Goal: Task Accomplishment & Management: Use online tool/utility

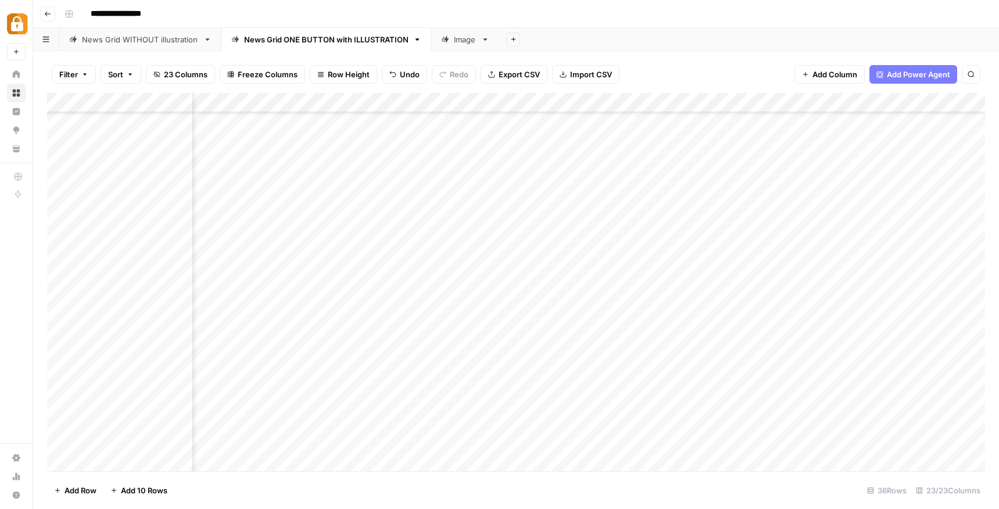
scroll to position [246, 1085]
click at [117, 327] on div "Add Column" at bounding box center [516, 282] width 938 height 378
click at [119, 331] on div "Add Column" at bounding box center [516, 282] width 938 height 378
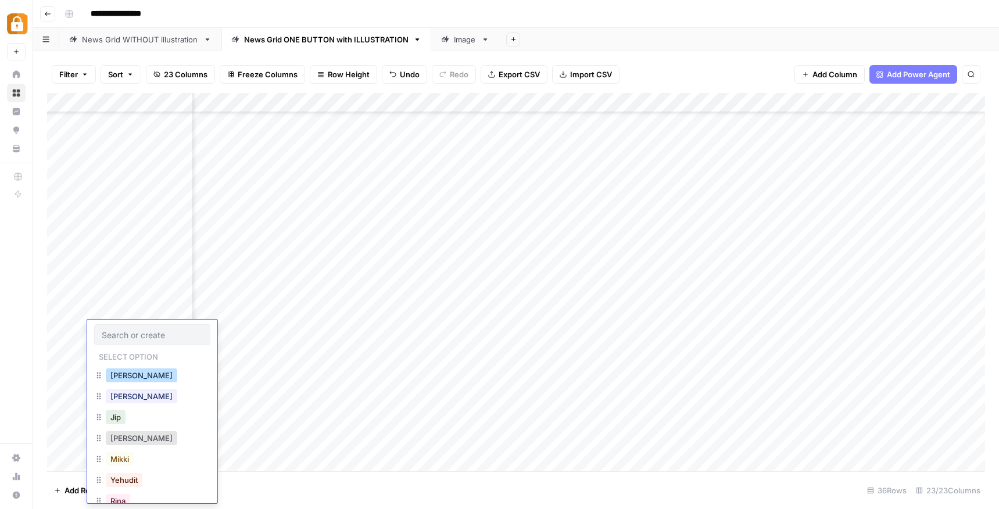
click at [131, 378] on button "[PERSON_NAME]" at bounding box center [142, 376] width 72 height 14
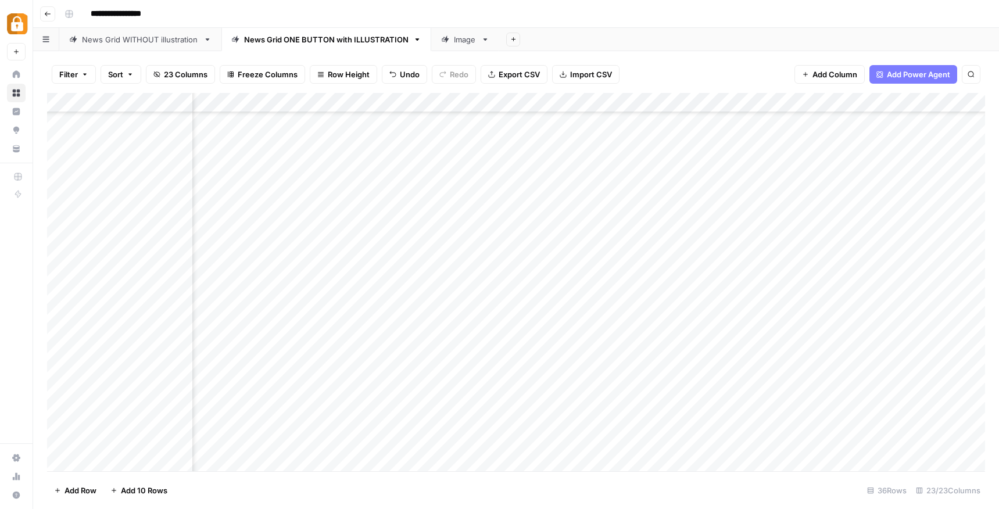
click at [217, 338] on div "Add Column" at bounding box center [516, 282] width 938 height 378
click at [342, 328] on div "Add Column" at bounding box center [516, 282] width 938 height 378
click at [433, 330] on div "Add Column" at bounding box center [516, 282] width 938 height 378
click at [283, 338] on div "Add Column" at bounding box center [516, 282] width 938 height 378
click at [351, 333] on div "Add Column" at bounding box center [516, 282] width 938 height 378
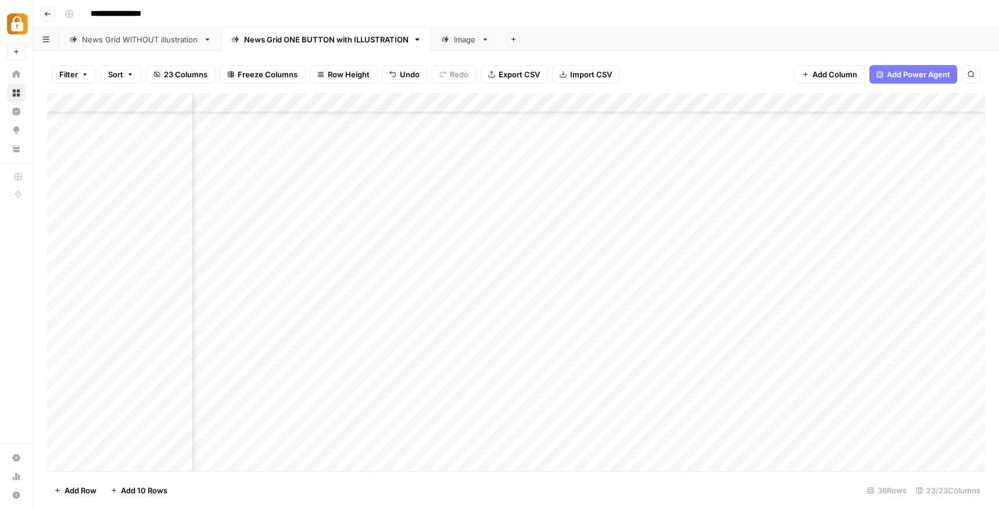
click at [436, 328] on div "Add Column" at bounding box center [516, 282] width 938 height 378
click at [258, 337] on div "Add Column" at bounding box center [516, 282] width 938 height 378
click at [336, 338] on div "Add Column" at bounding box center [516, 282] width 938 height 378
click at [430, 331] on div "Add Column" at bounding box center [516, 282] width 938 height 378
click at [385, 338] on div "Add Column" at bounding box center [516, 282] width 938 height 378
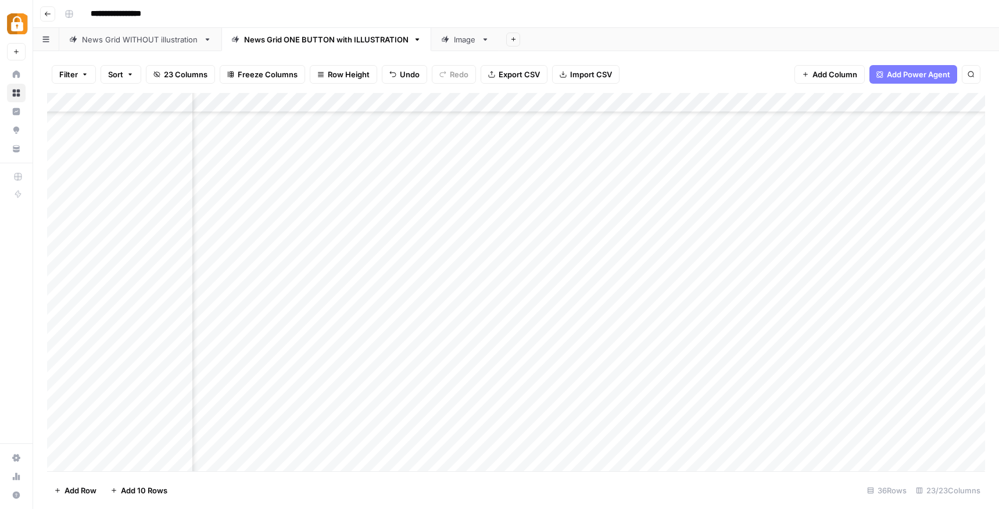
click at [735, 327] on div "Add Column" at bounding box center [516, 282] width 938 height 378
click at [779, 330] on div "Add Column" at bounding box center [516, 282] width 938 height 378
click at [247, 333] on div "Add Column" at bounding box center [516, 282] width 938 height 378
click at [357, 331] on div "Add Column" at bounding box center [516, 282] width 938 height 378
click at [457, 337] on div "Add Column" at bounding box center [516, 282] width 938 height 378
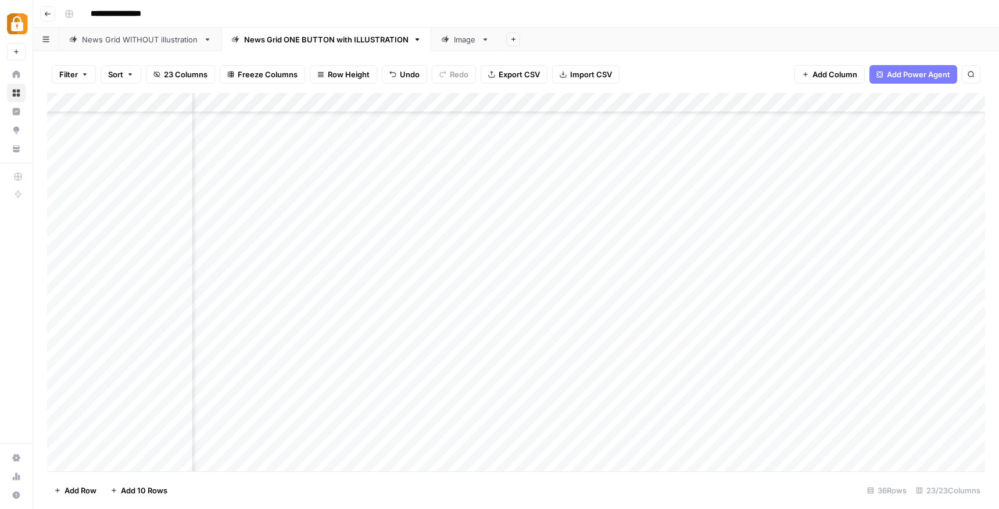
click at [301, 352] on div "Add Column" at bounding box center [516, 282] width 938 height 378
click at [347, 351] on div "Add Column" at bounding box center [516, 282] width 938 height 378
click at [316, 338] on div "Add Column" at bounding box center [516, 282] width 938 height 378
click at [235, 329] on div "Add Column" at bounding box center [516, 282] width 938 height 378
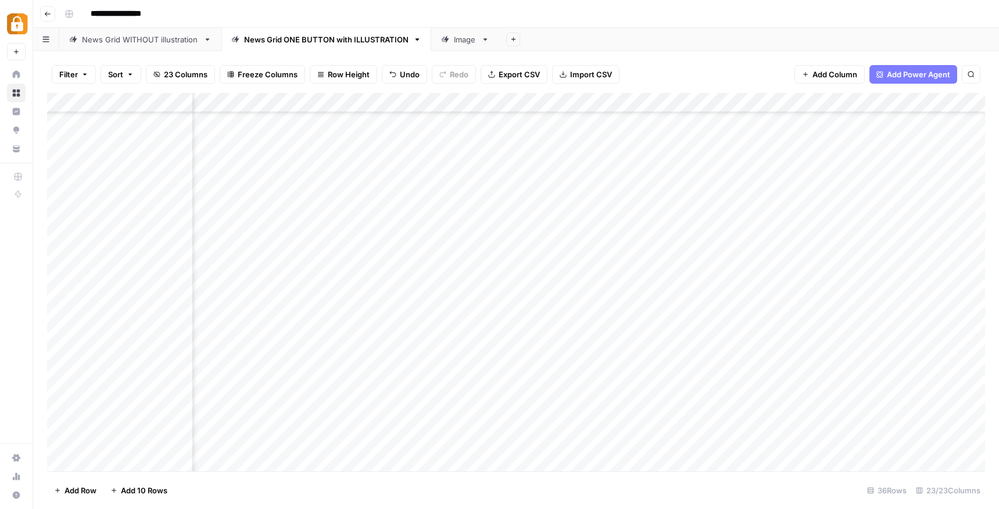
click at [310, 383] on div "Add Column" at bounding box center [516, 282] width 938 height 378
click at [359, 324] on div "Add Column" at bounding box center [516, 282] width 938 height 378
click at [373, 340] on div "Add Column" at bounding box center [516, 282] width 938 height 378
click at [452, 340] on div "Add Column" at bounding box center [516, 282] width 938 height 378
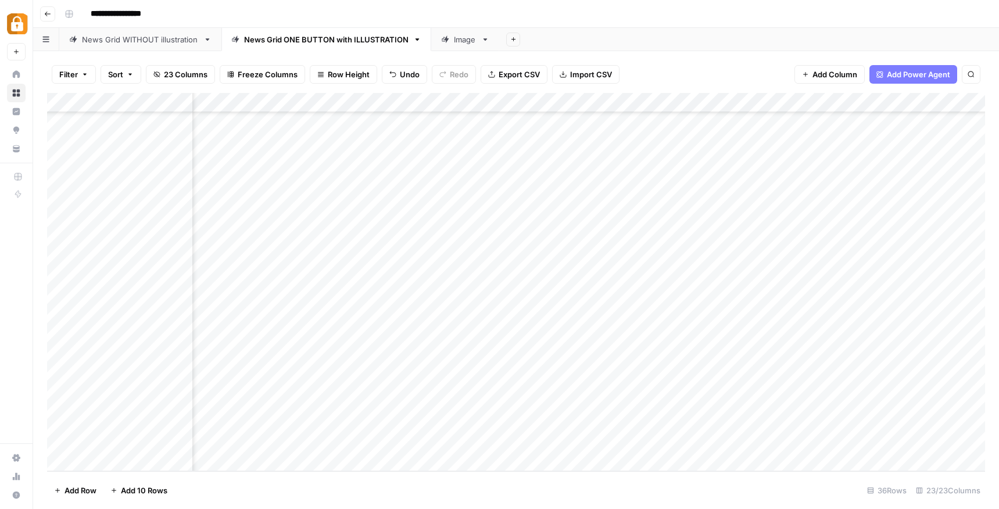
click at [446, 364] on div "Add Column" at bounding box center [516, 282] width 938 height 378
click at [385, 366] on div "Add Column" at bounding box center [516, 282] width 938 height 378
click at [381, 346] on div "Add Column" at bounding box center [516, 282] width 938 height 378
click at [384, 323] on div "Add Column" at bounding box center [516, 282] width 938 height 378
click at [430, 328] on div "Add Column" at bounding box center [516, 282] width 938 height 378
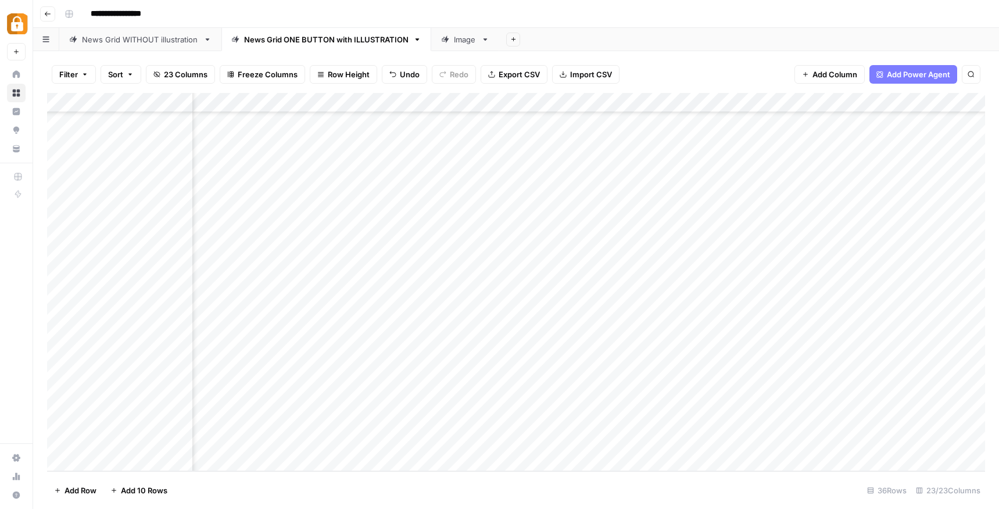
click at [426, 303] on div "Add Column" at bounding box center [516, 282] width 938 height 378
click at [344, 317] on div "Add Column" at bounding box center [516, 282] width 938 height 378
click at [351, 301] on div "Add Column" at bounding box center [516, 282] width 938 height 378
click at [560, 10] on div "**********" at bounding box center [524, 14] width 928 height 19
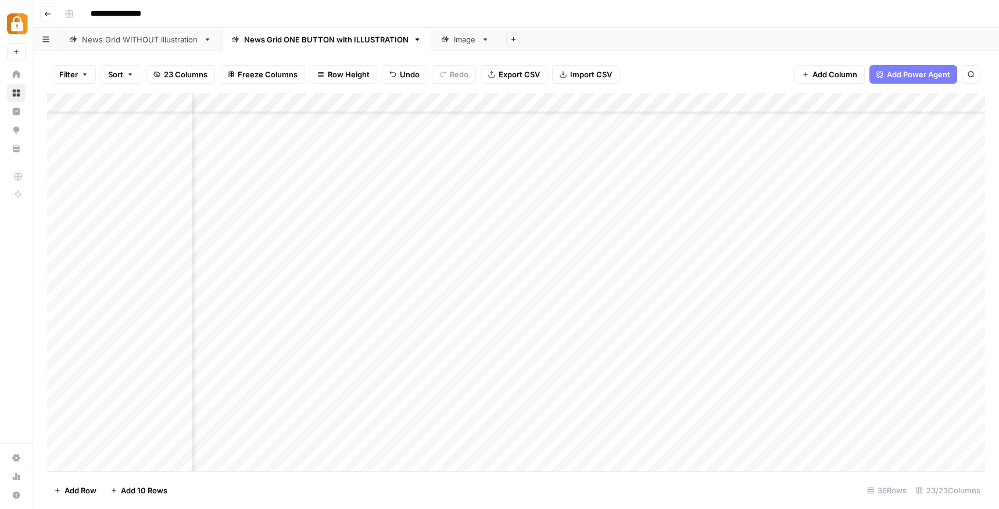
click at [351, 293] on div "Add Column" at bounding box center [516, 282] width 938 height 378
click at [356, 263] on div "Add Column" at bounding box center [516, 282] width 938 height 378
click at [222, 314] on div "Add Column" at bounding box center [516, 282] width 938 height 378
click at [330, 313] on div "Add Column" at bounding box center [516, 282] width 938 height 378
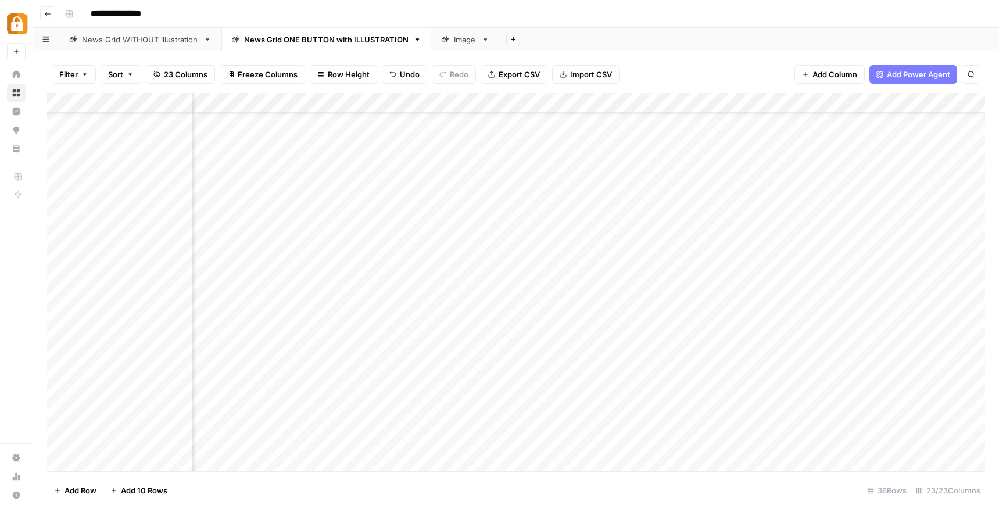
click at [459, 308] on div "Add Column" at bounding box center [516, 282] width 938 height 378
click at [344, 209] on div "Add Column" at bounding box center [516, 282] width 938 height 378
click at [458, 207] on div "Add Column" at bounding box center [516, 282] width 938 height 378
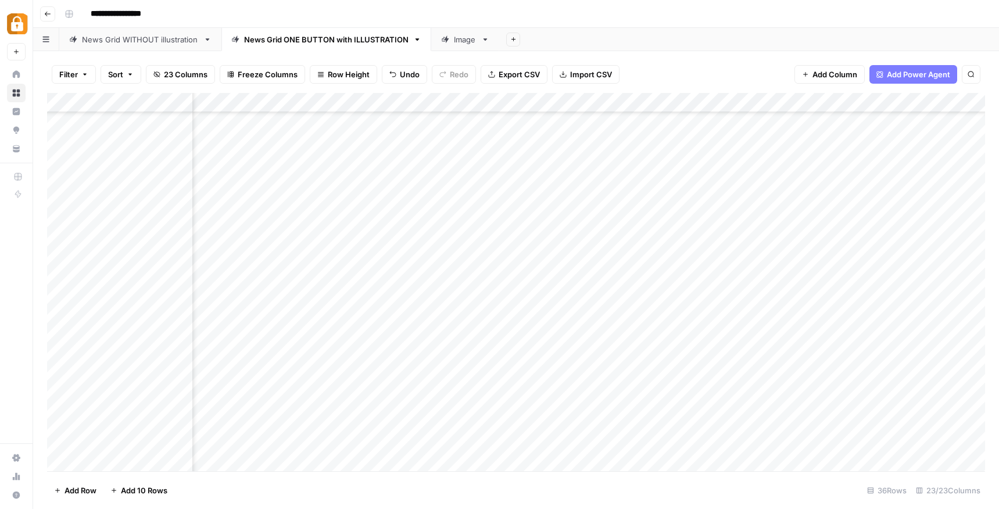
scroll to position [372, 1080]
click at [368, 216] on div "Add Column" at bounding box center [516, 282] width 938 height 378
click at [372, 205] on div "Add Column" at bounding box center [516, 282] width 938 height 378
click at [468, 209] on div "Add Column" at bounding box center [516, 282] width 938 height 378
click at [264, 202] on div "Add Column" at bounding box center [516, 282] width 938 height 378
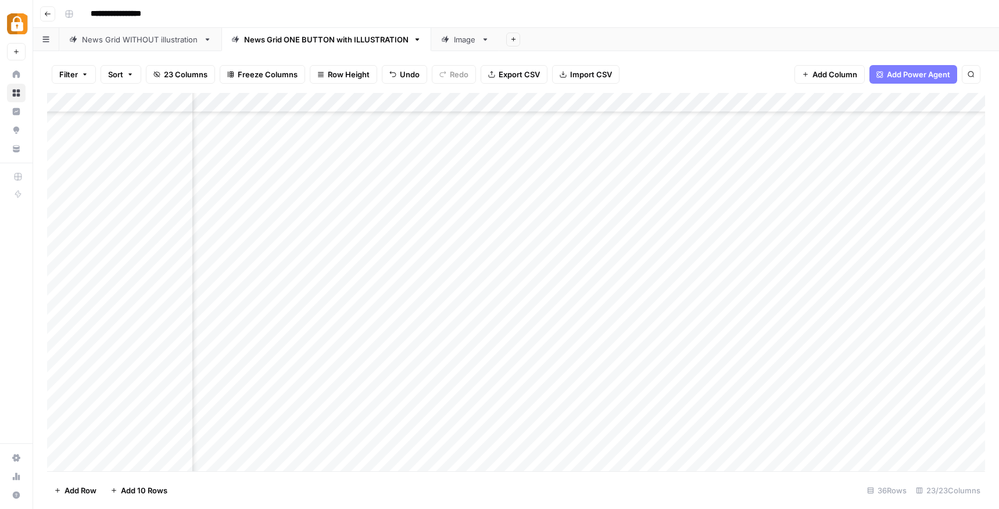
scroll to position [372, 1045]
click at [497, 202] on div "Add Column" at bounding box center [516, 282] width 938 height 378
click at [415, 201] on div "Add Column" at bounding box center [516, 282] width 938 height 378
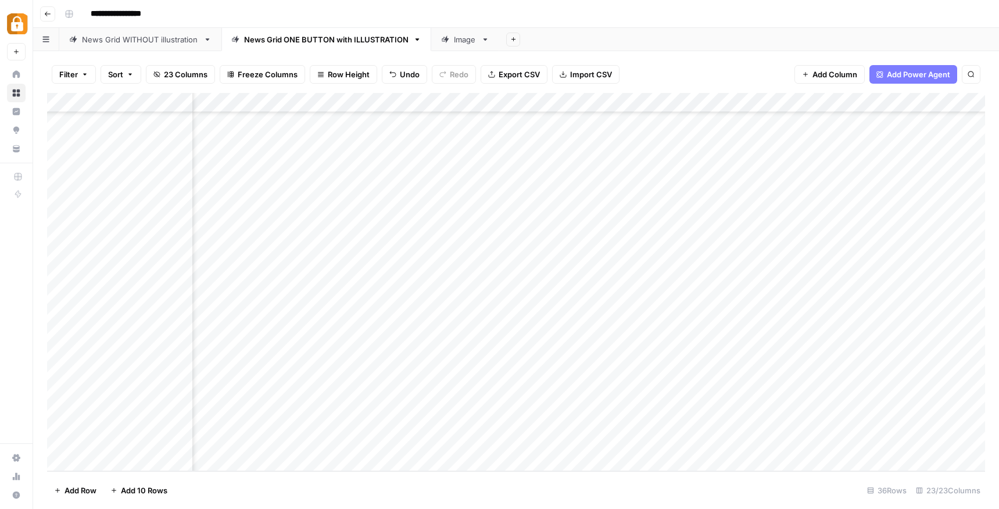
click at [334, 205] on div "Add Column" at bounding box center [516, 282] width 938 height 378
click at [333, 205] on div "Add Column" at bounding box center [516, 282] width 938 height 378
click at [468, 208] on div "Add Column" at bounding box center [516, 282] width 938 height 378
click at [381, 207] on div "Add Column" at bounding box center [516, 282] width 938 height 378
click at [320, 210] on div "Add Column" at bounding box center [516, 282] width 938 height 378
